Goal: Transaction & Acquisition: Purchase product/service

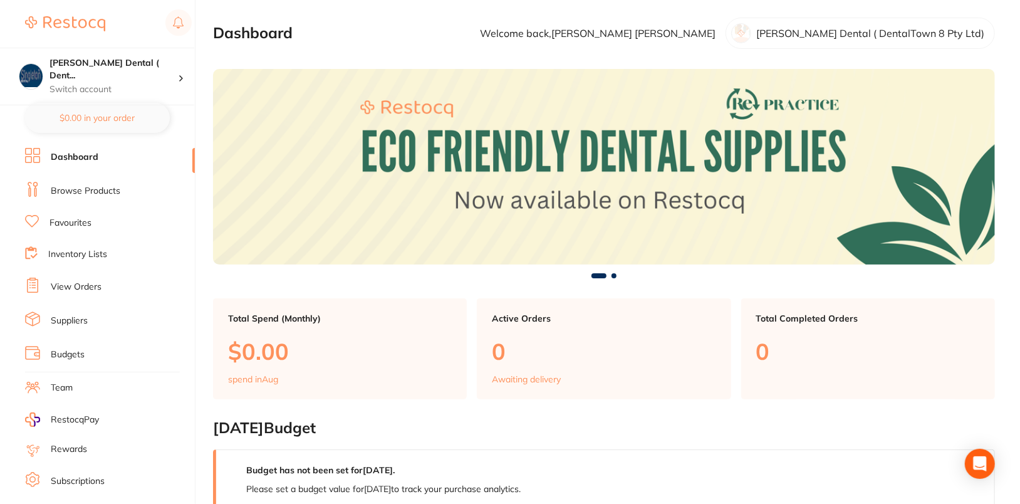
click at [71, 320] on link "Suppliers" at bounding box center [69, 321] width 37 height 13
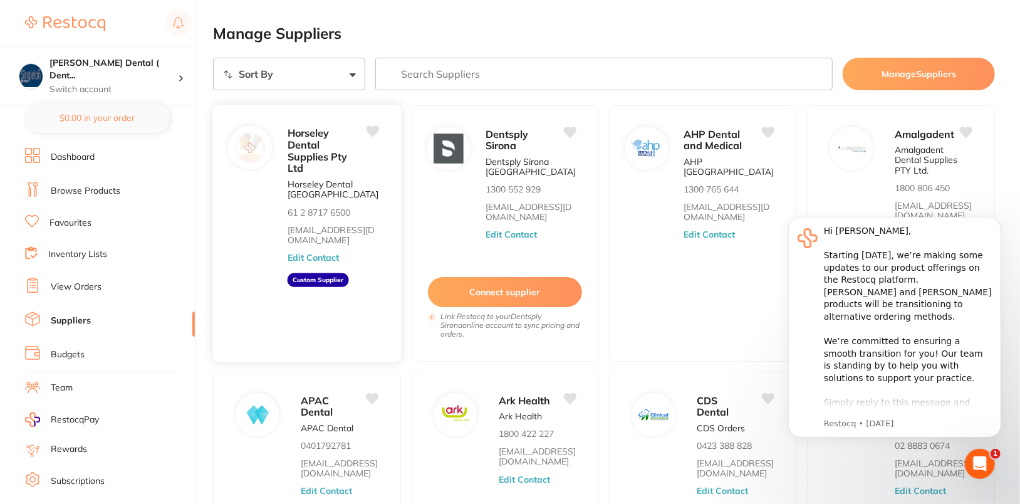
click at [321, 258] on button "Edit Contact" at bounding box center [314, 257] width 52 height 10
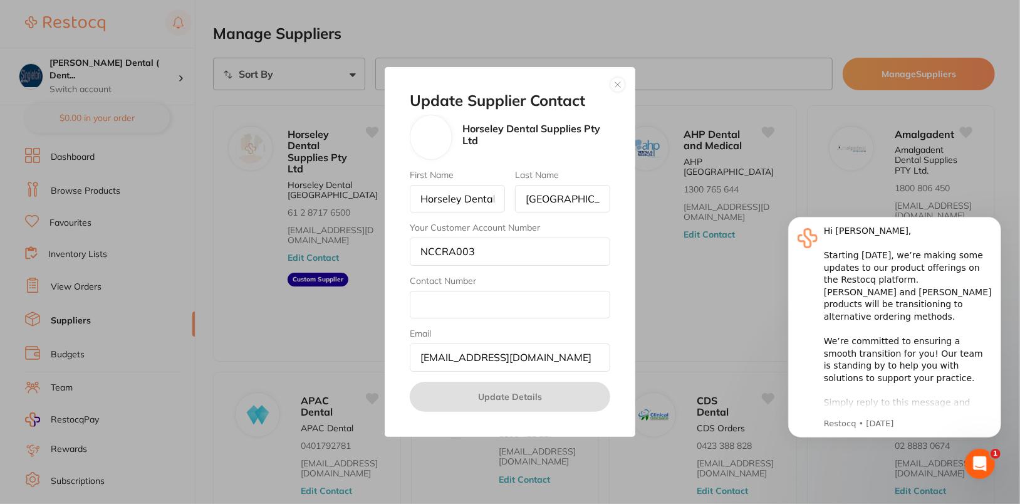
click at [614, 85] on button "button" at bounding box center [617, 84] width 15 height 15
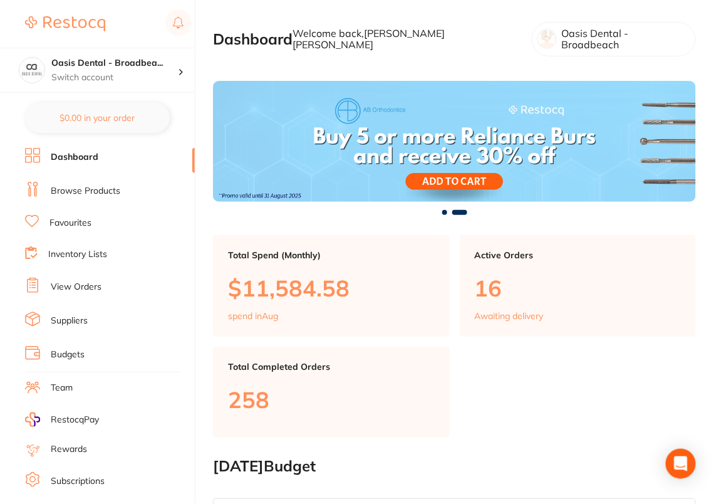
click at [83, 189] on link "Browse Products" at bounding box center [86, 191] width 70 height 13
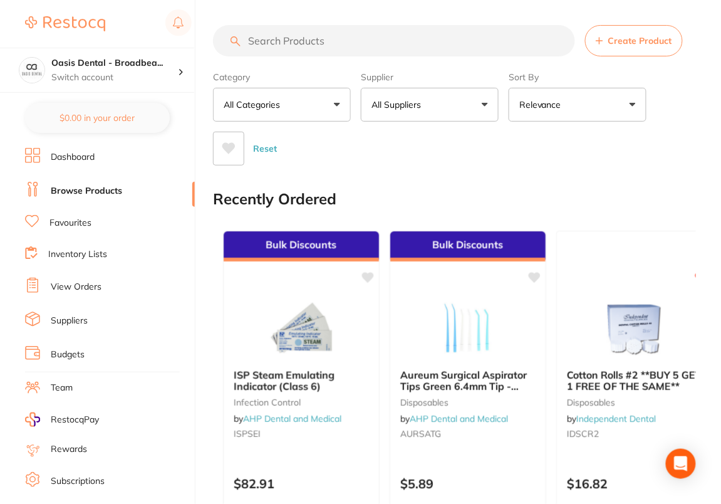
click at [306, 57] on section "Create Product Category All Categories All Categories 3D Printing anaesthetic a…" at bounding box center [454, 95] width 483 height 140
click at [316, 39] on input "search" at bounding box center [394, 40] width 362 height 31
paste input "ZC-70Z300R"
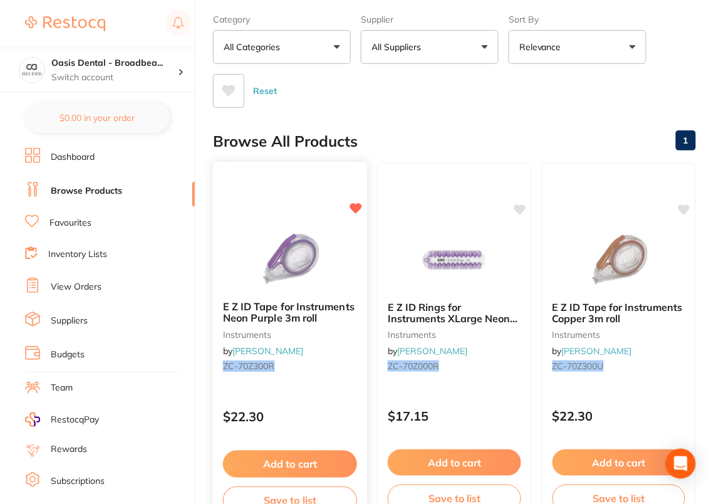
scroll to position [183, 0]
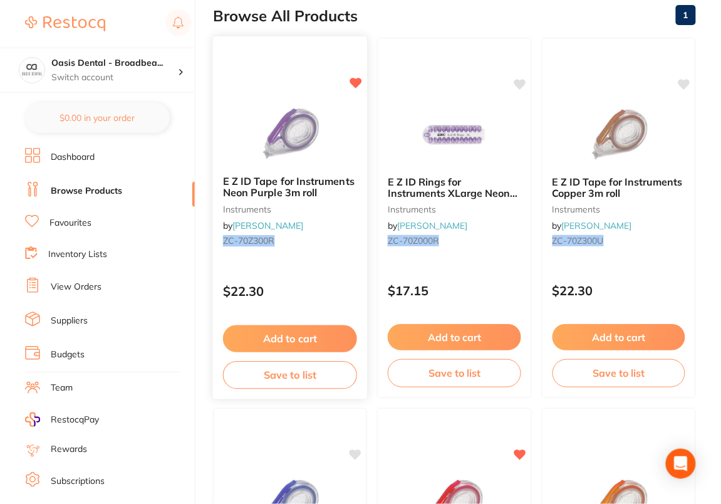
type input "ZC-70Z300R"
click at [306, 348] on button "Add to cart" at bounding box center [290, 338] width 134 height 27
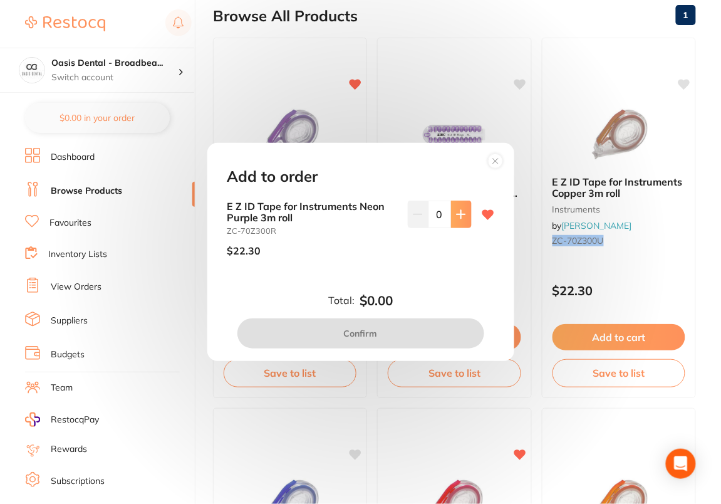
click at [458, 219] on button at bounding box center [461, 214] width 21 height 28
type input "1"
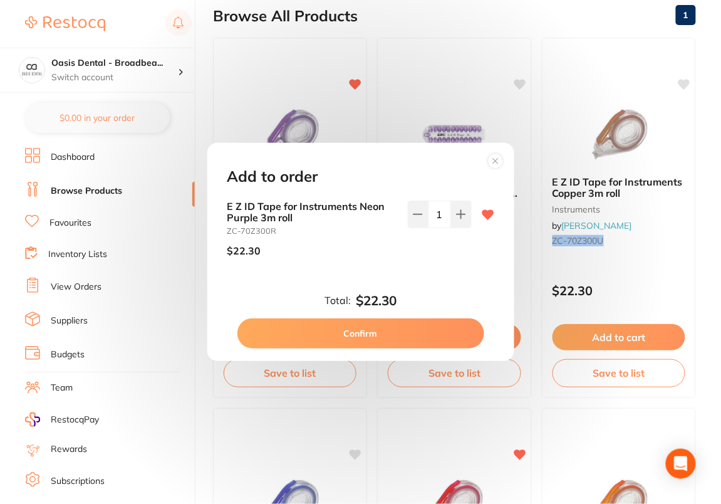
click at [409, 338] on button "Confirm" at bounding box center [360, 333] width 247 height 30
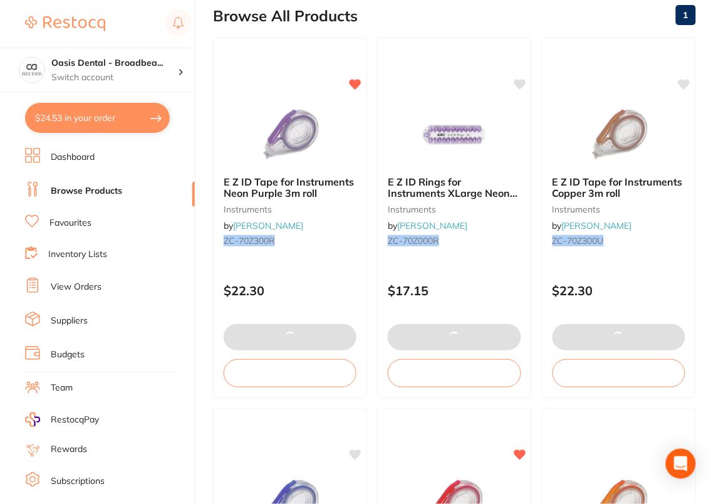
click at [87, 122] on button "$24.53 in your order" at bounding box center [97, 118] width 145 height 30
checkbox input "true"
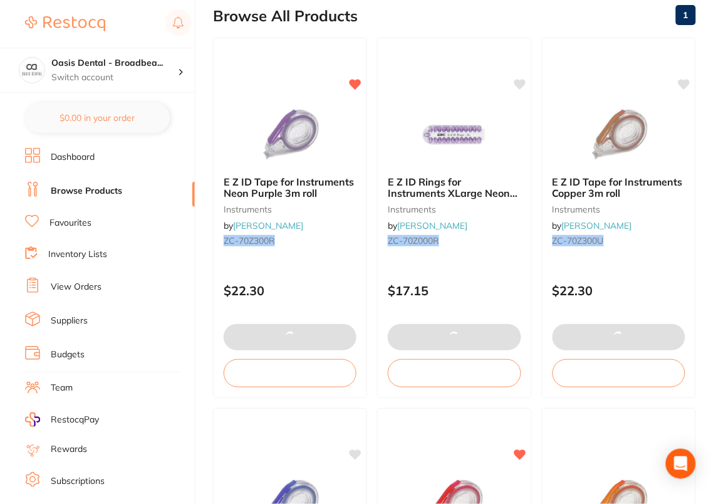
checkbox input "true"
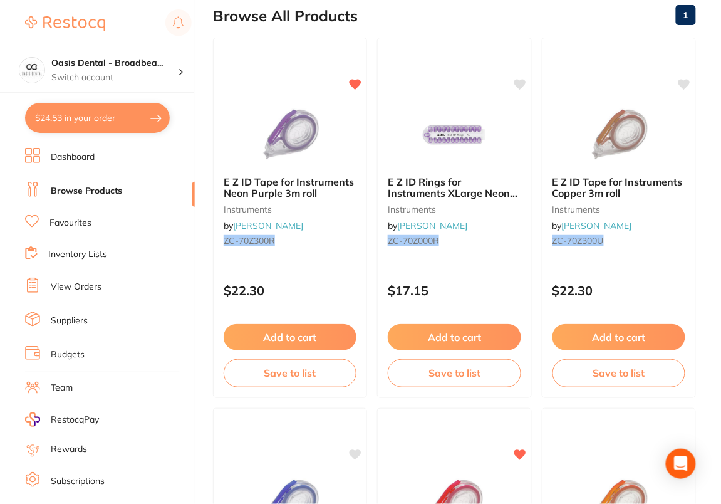
click at [87, 122] on button "$24.53 in your order" at bounding box center [97, 118] width 145 height 30
checkbox input "true"
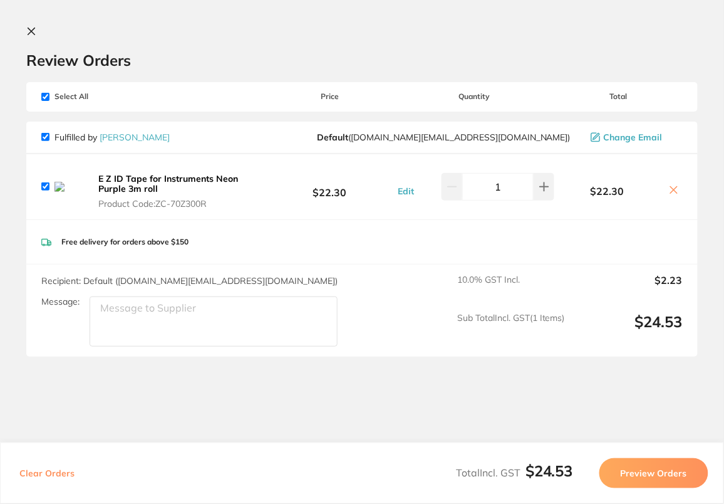
click at [673, 191] on icon at bounding box center [674, 190] width 7 height 7
click at [672, 194] on icon at bounding box center [674, 190] width 10 height 10
click at [674, 197] on button at bounding box center [674, 190] width 18 height 13
checkbox input "false"
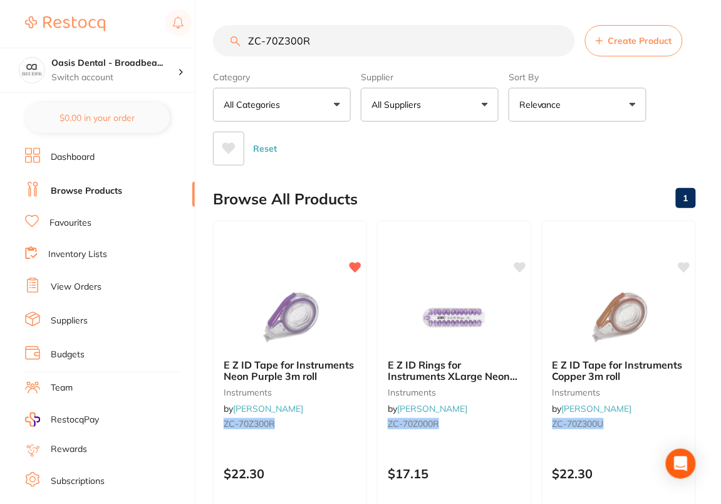
click at [343, 41] on input "ZC-70Z300R" at bounding box center [394, 40] width 362 height 31
paste input "RD-4154"
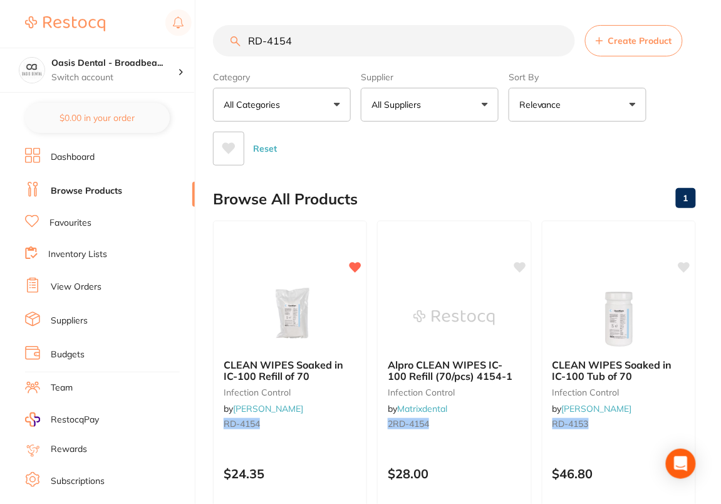
type input "RD-4154"
